Goal: Information Seeking & Learning: Find specific page/section

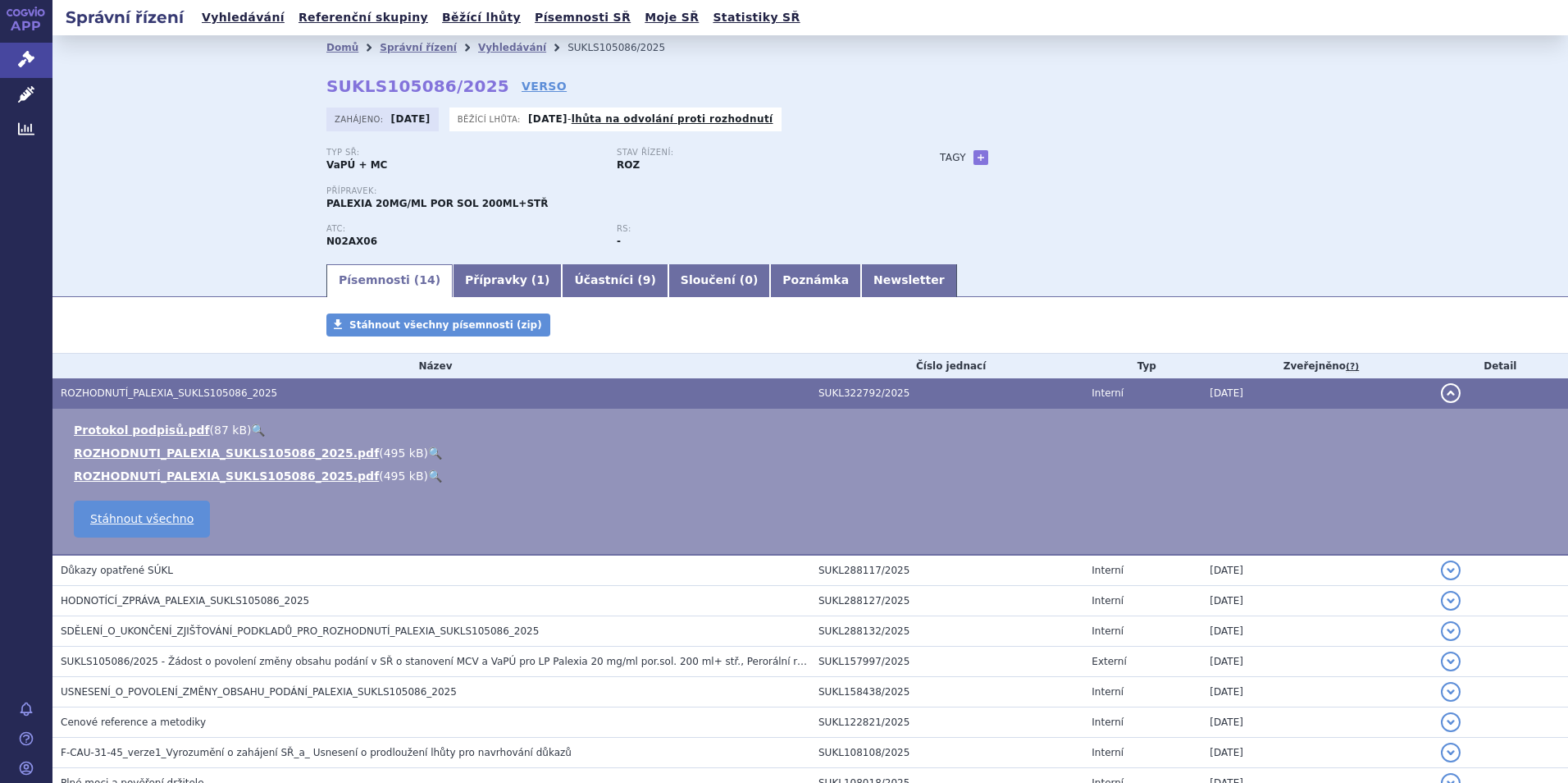
scroll to position [266, 0]
click at [222, 15] on link "Vyhledávání" at bounding box center [244, 17] width 93 height 22
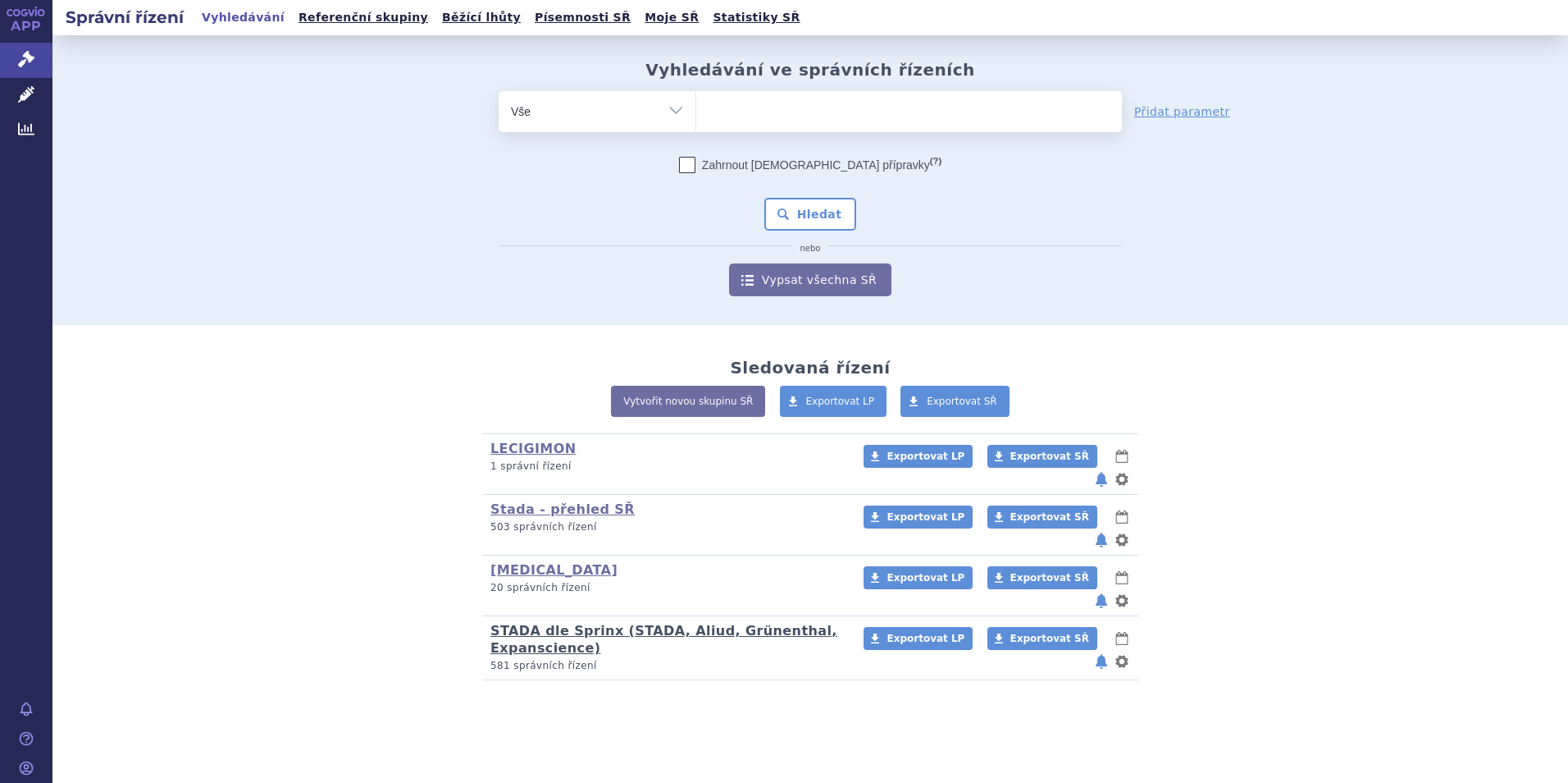
click at [526, 623] on link "STADA dle Sprinx (STADA, Aliud, Grünenthal, Expanscience)" at bounding box center [664, 639] width 347 height 33
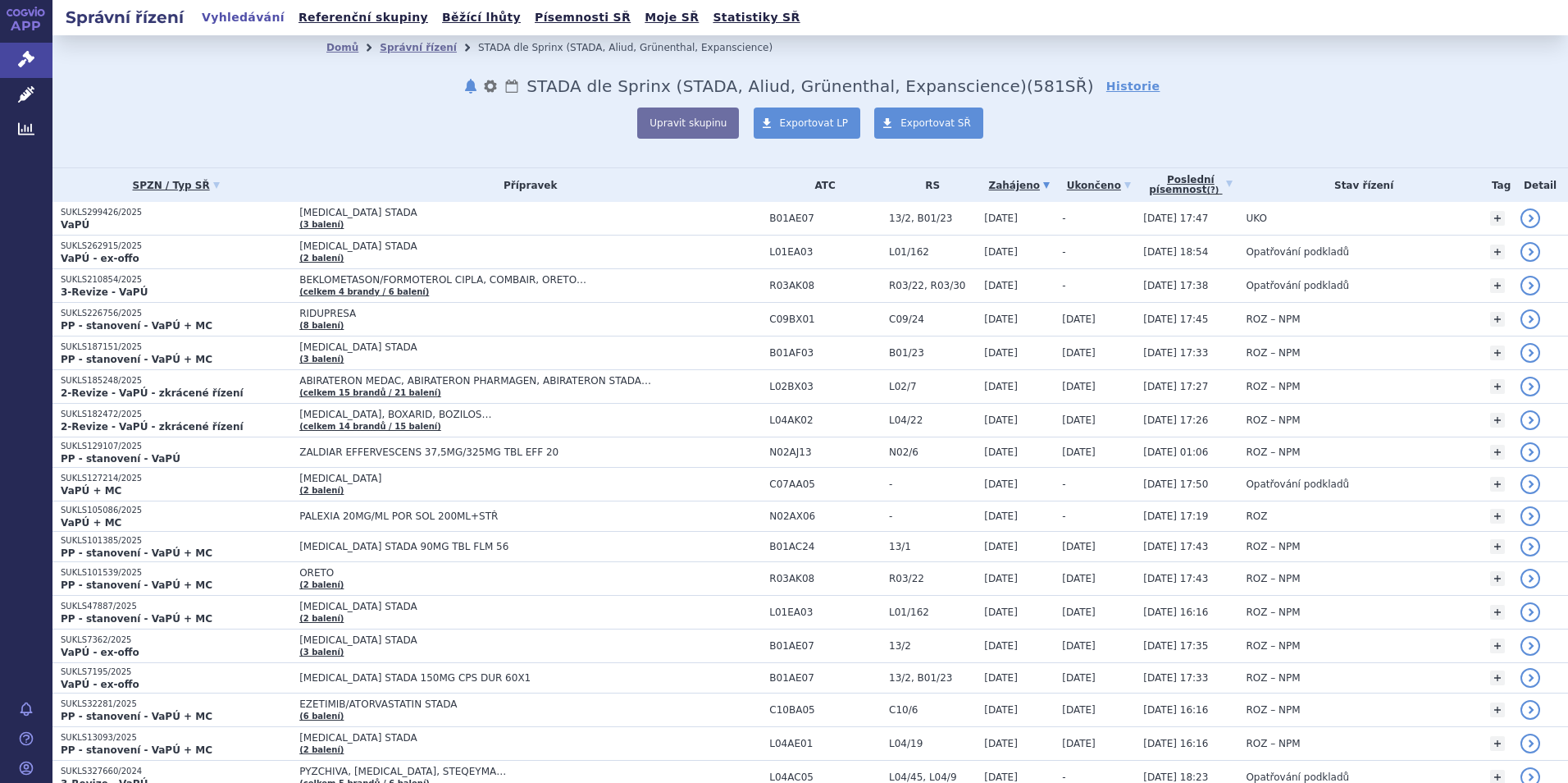
click at [251, 15] on link "Vyhledávání" at bounding box center [244, 17] width 93 height 22
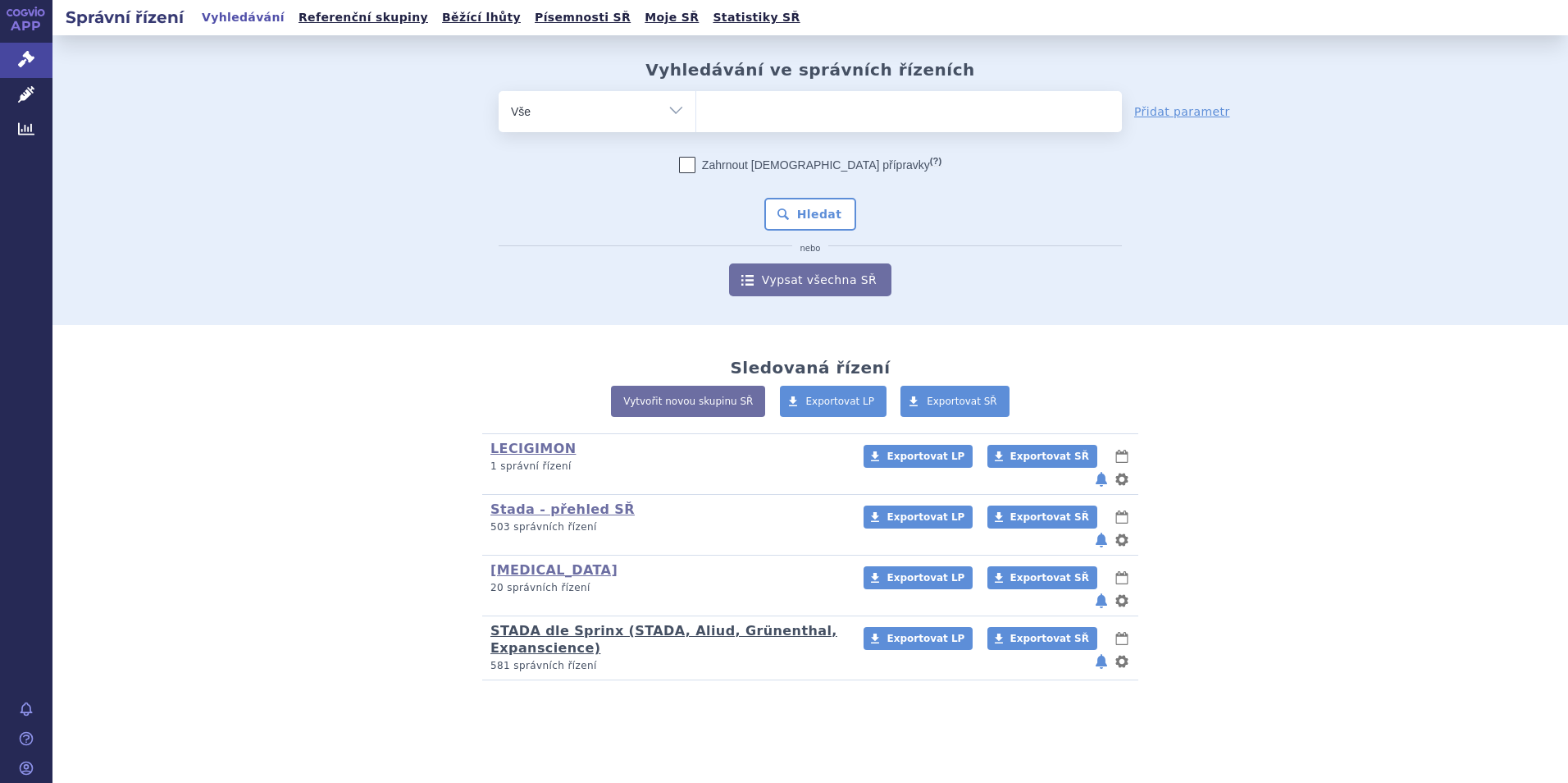
click at [563, 623] on link "STADA dle Sprinx (STADA, Aliud, Grünenthal, Expanscience)" at bounding box center [664, 639] width 347 height 33
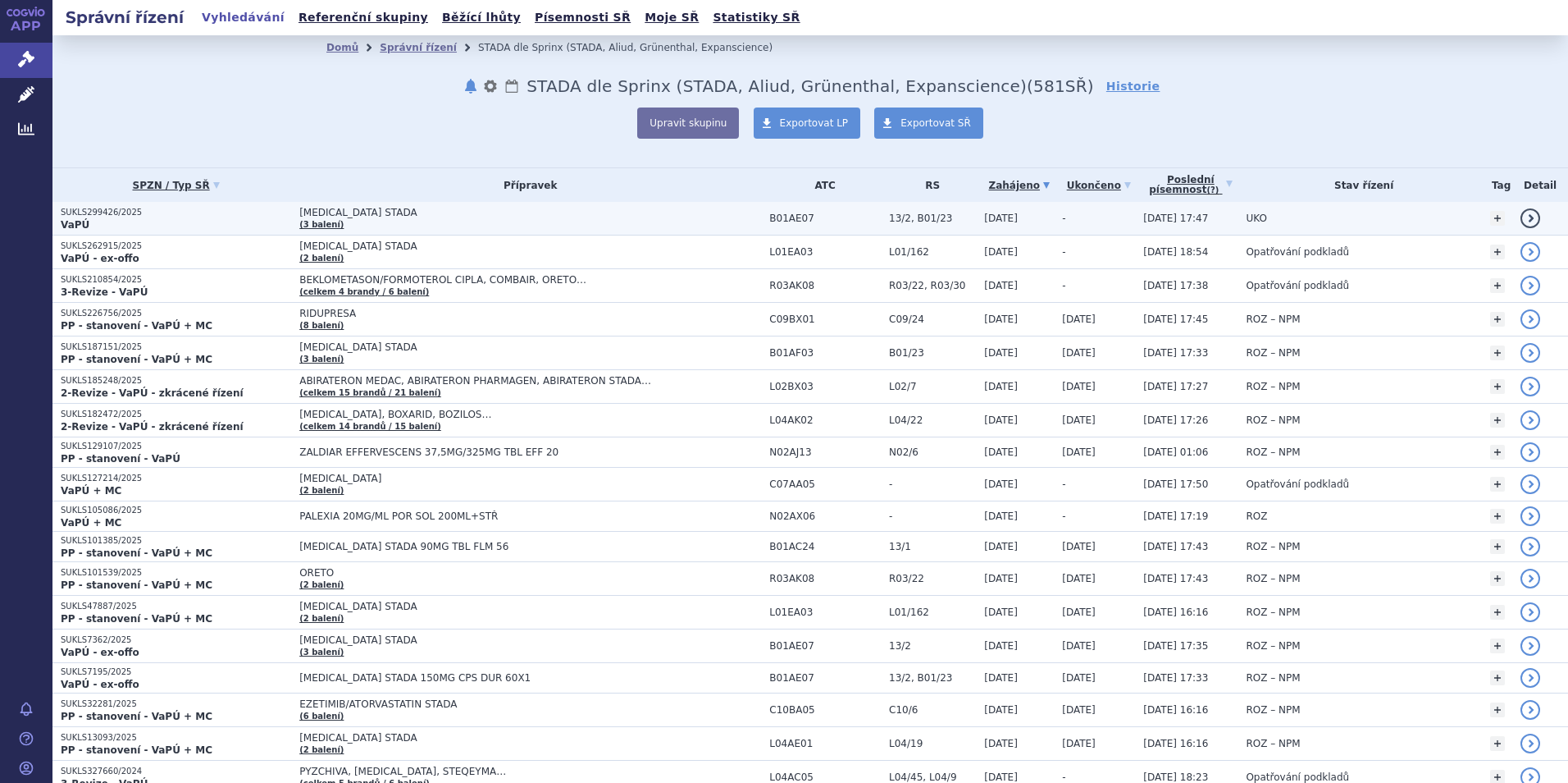
click at [300, 220] on link "(3 balení)" at bounding box center [322, 225] width 45 height 9
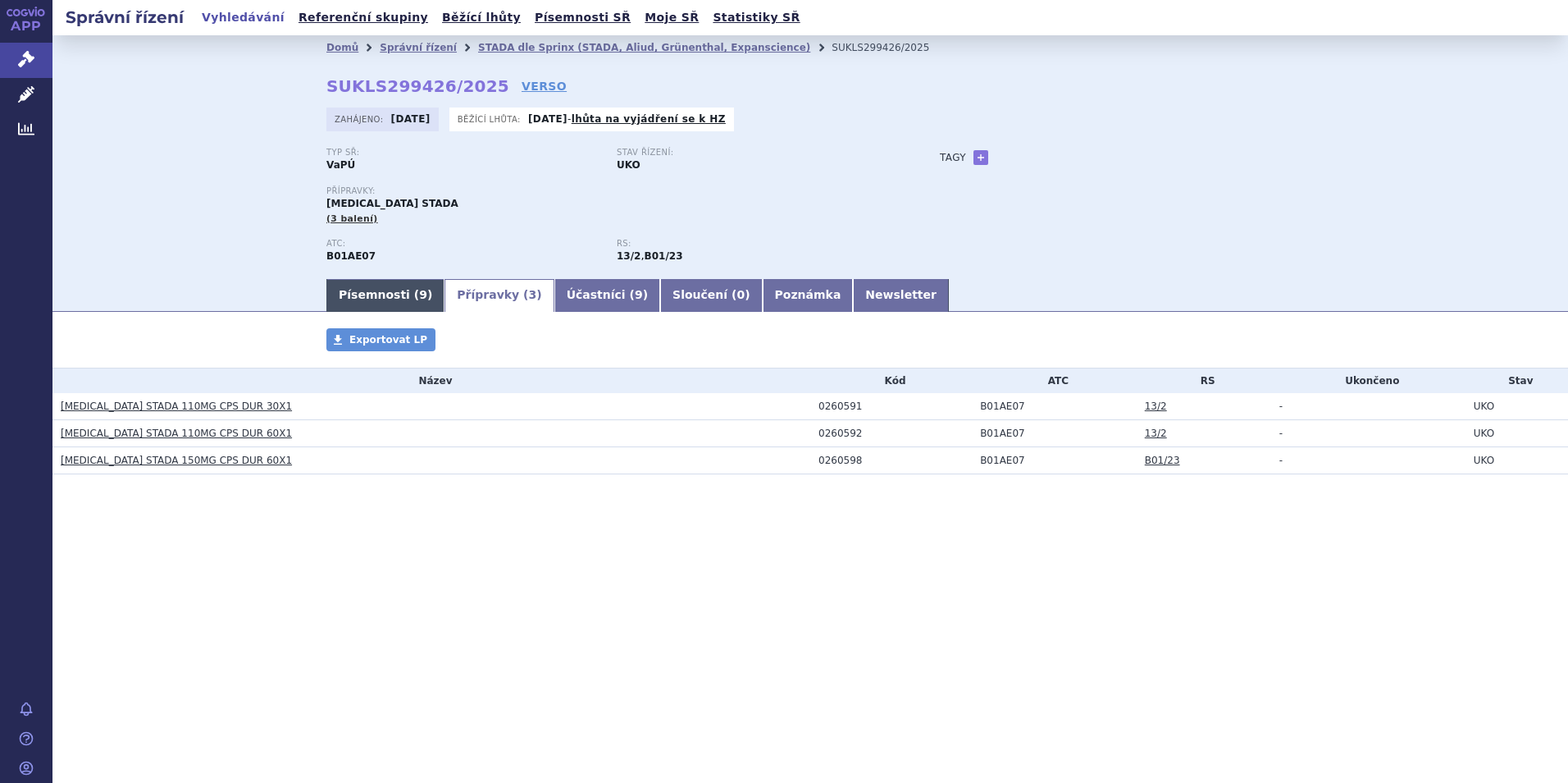
click at [373, 290] on link "Písemnosti ( 9 )" at bounding box center [385, 295] width 119 height 33
